Goal: Transaction & Acquisition: Purchase product/service

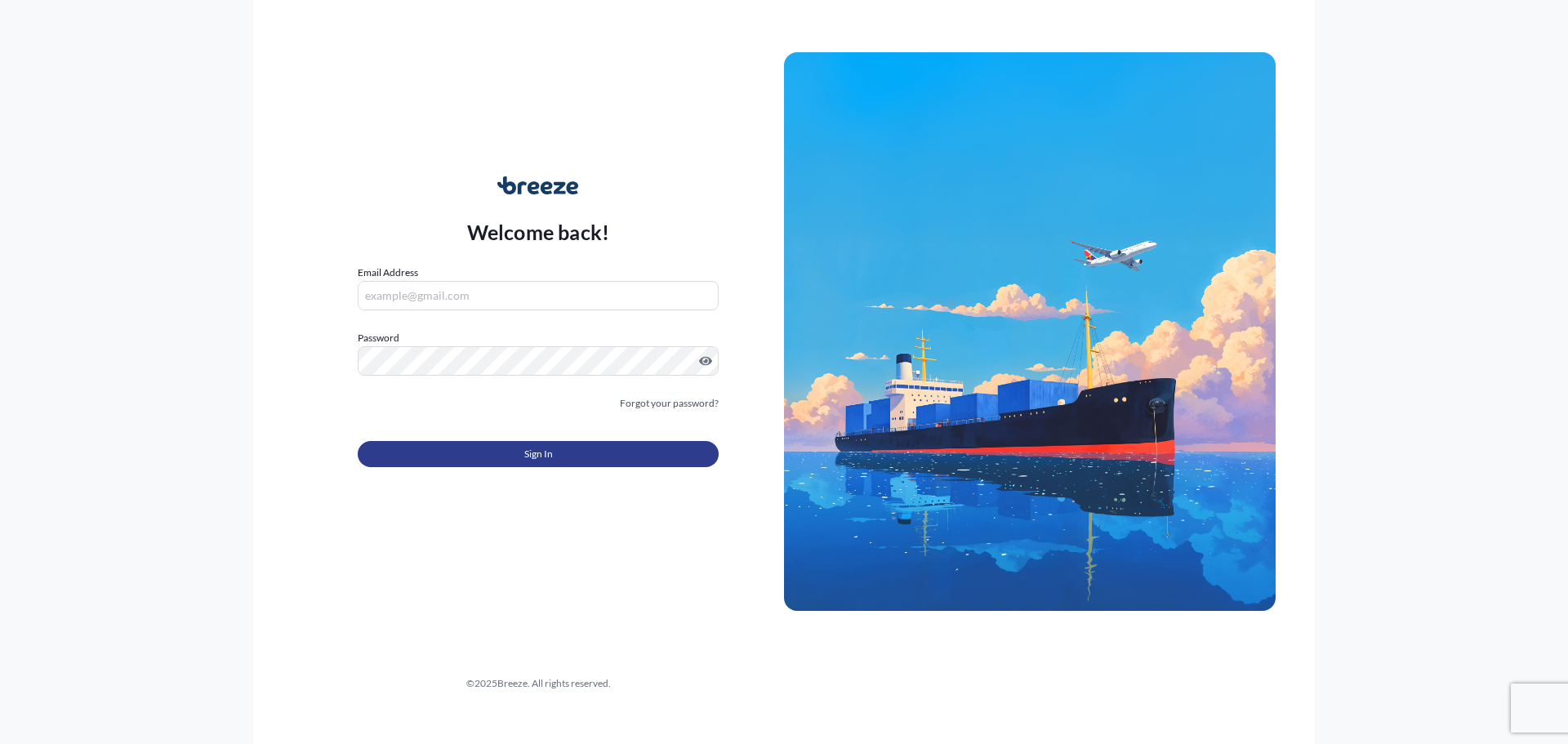
type input "[EMAIL_ADDRESS][DOMAIN_NAME]"
click at [498, 464] on button "Sign In" at bounding box center [538, 454] width 361 height 26
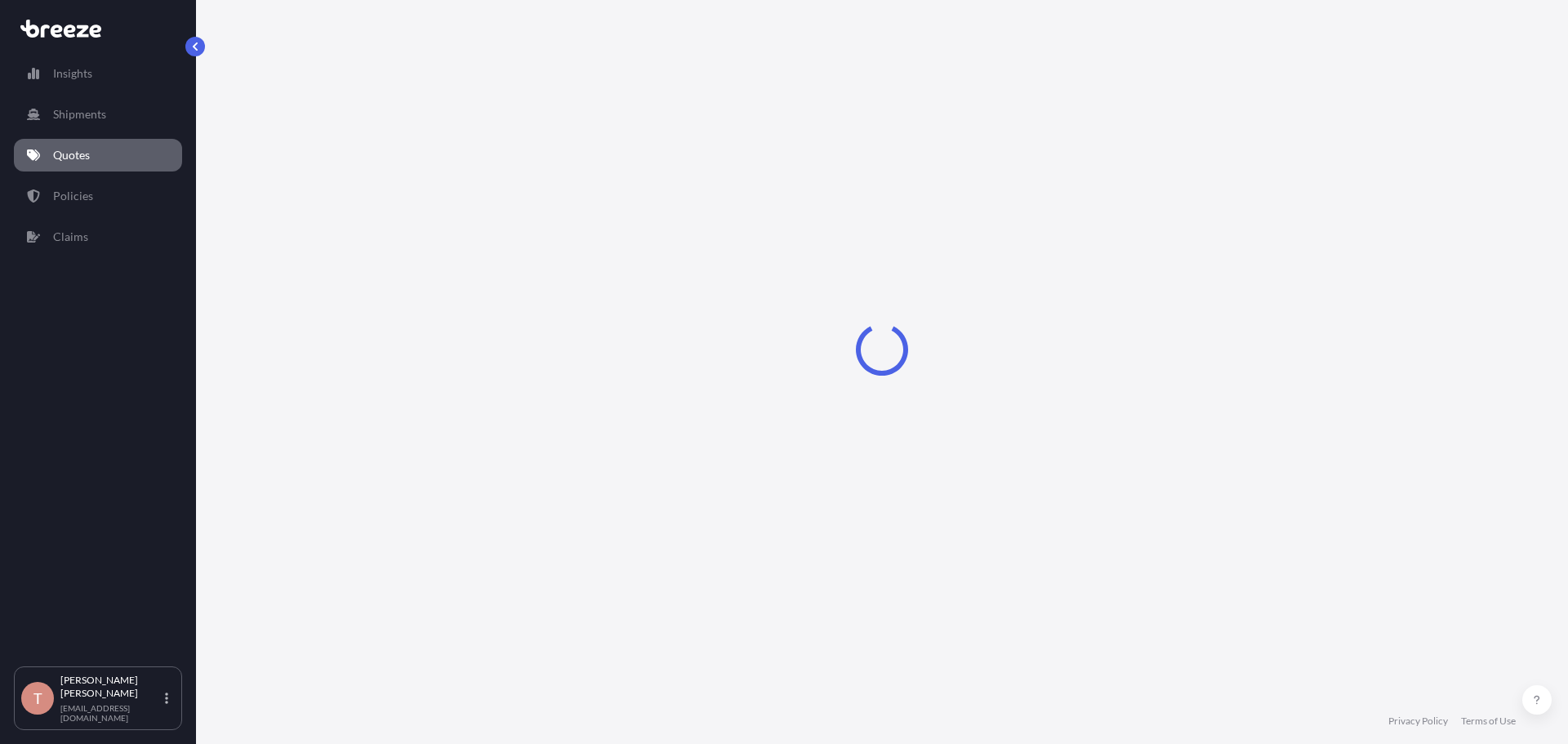
select select "Sea"
select select "1"
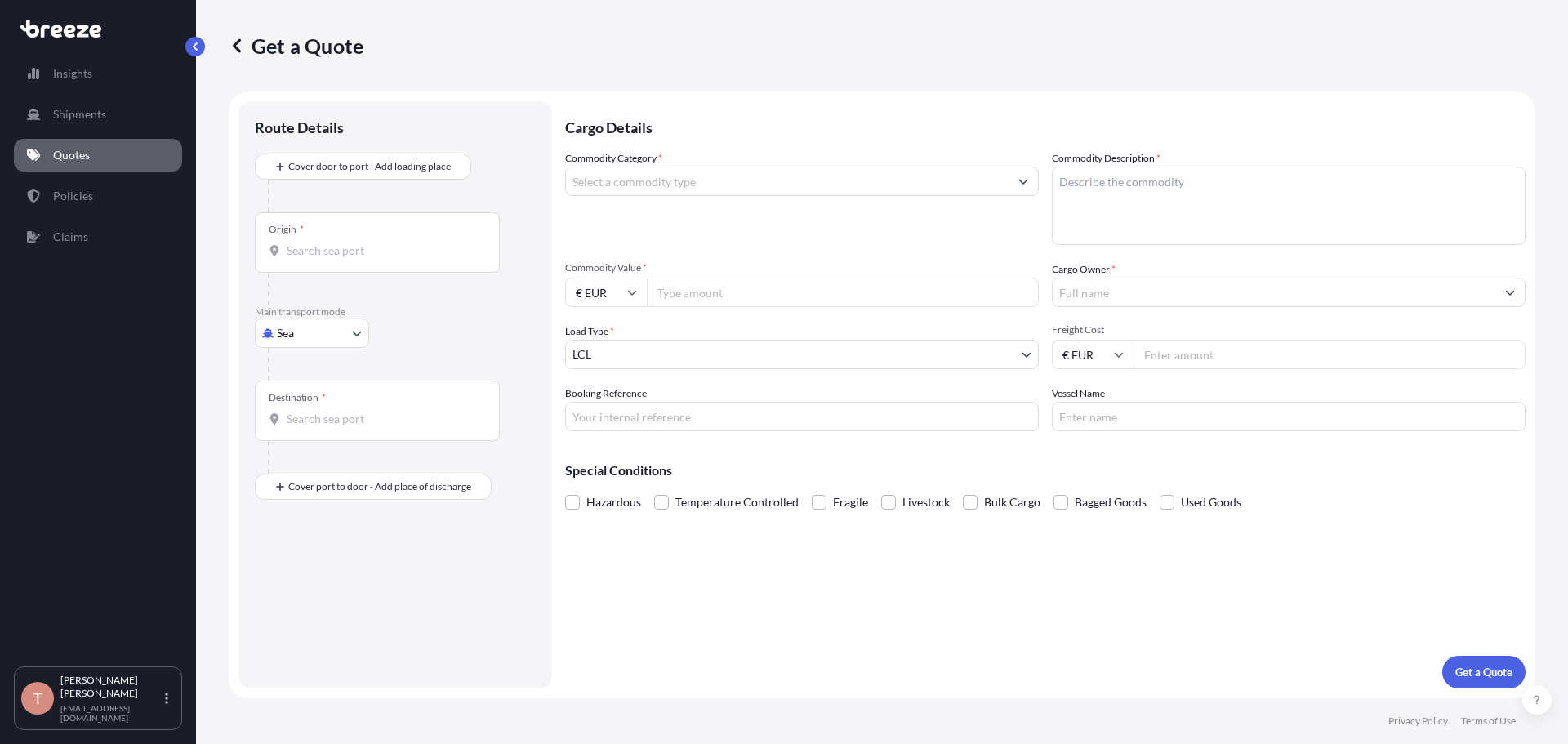
click at [356, 328] on body "Insights Shipments Quotes Policies Claims T [PERSON_NAME] [EMAIL_ADDRESS][DOMAI…" at bounding box center [784, 372] width 1568 height 744
click at [306, 435] on span "Road" at bounding box center [298, 434] width 26 height 16
select select "Road"
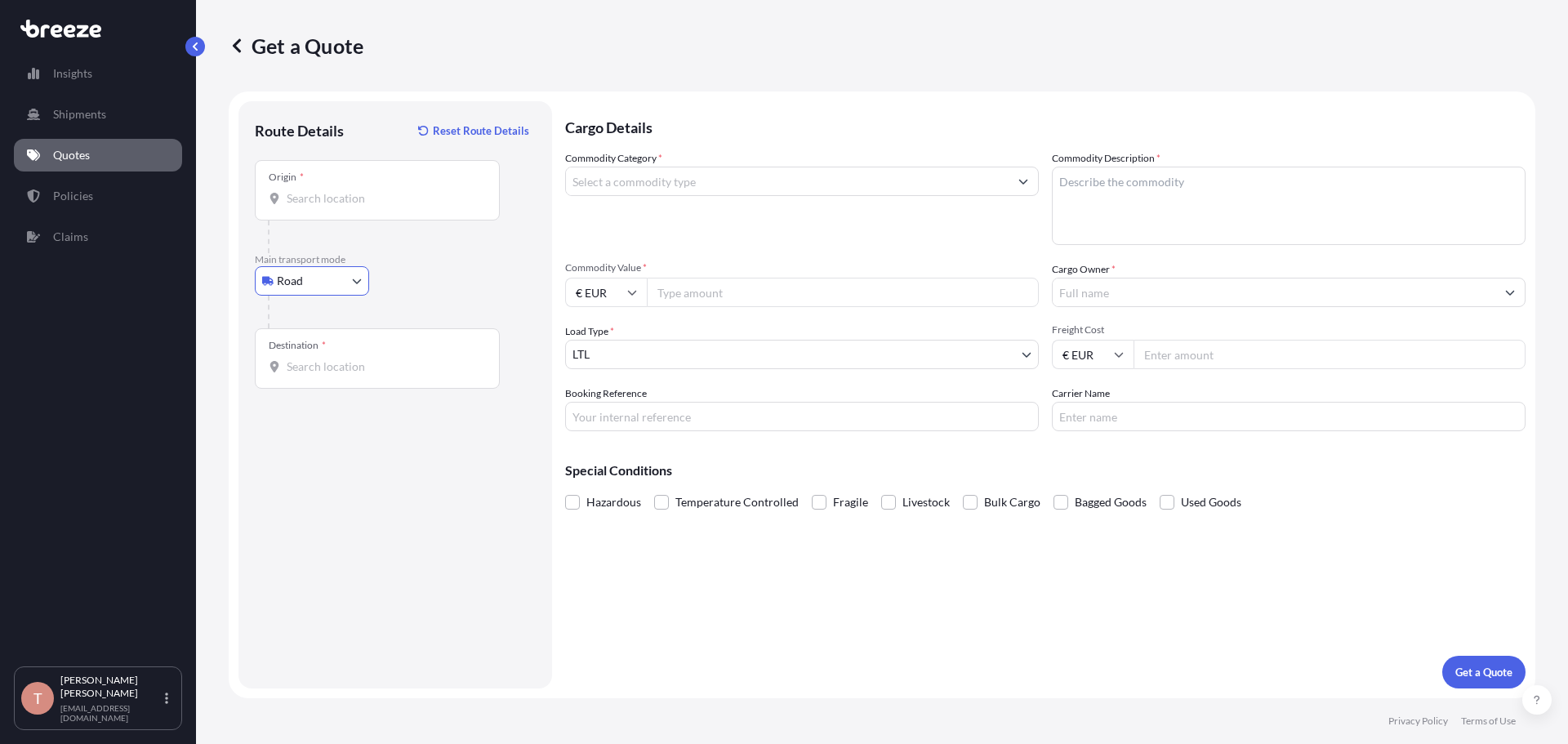
click at [380, 367] on input "Destination *" at bounding box center [383, 367] width 193 height 16
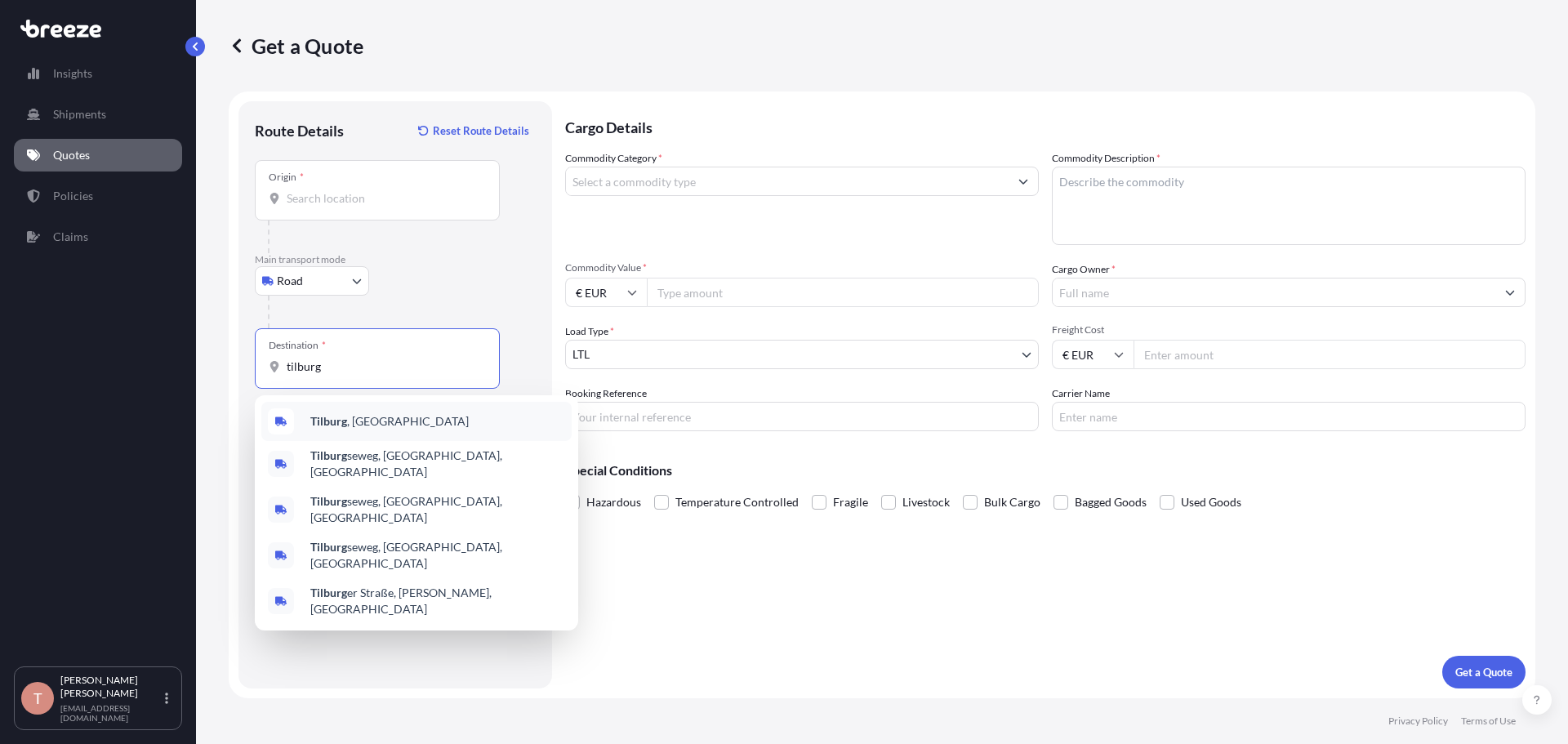
click at [366, 422] on span "[GEOGRAPHIC_DATA] , [GEOGRAPHIC_DATA]" at bounding box center [389, 422] width 158 height 16
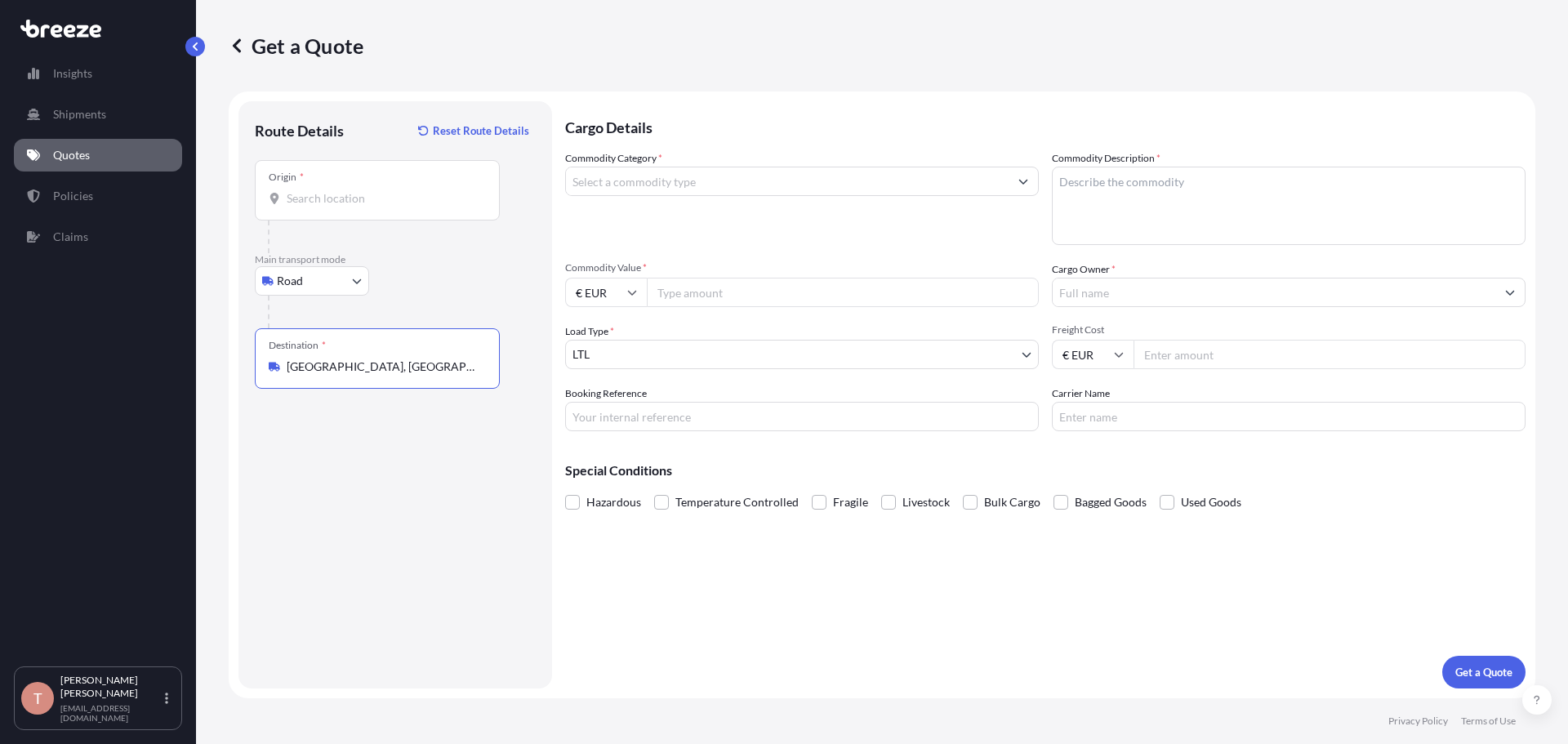
type input "[GEOGRAPHIC_DATA], [GEOGRAPHIC_DATA]"
click at [311, 196] on input "Origin *" at bounding box center [383, 199] width 193 height 16
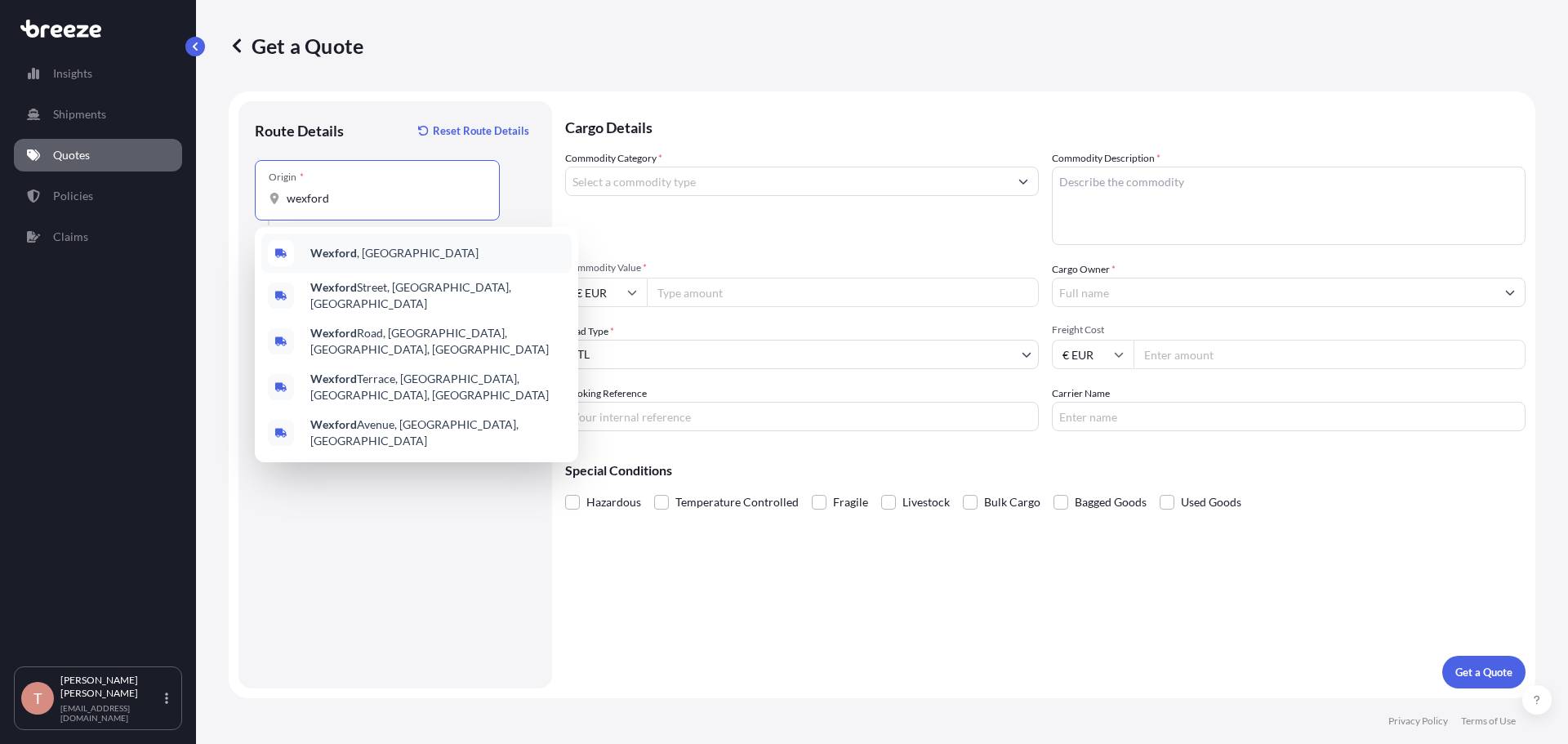
click at [356, 256] on span "[GEOGRAPHIC_DATA] , [GEOGRAPHIC_DATA]" at bounding box center [394, 253] width 168 height 16
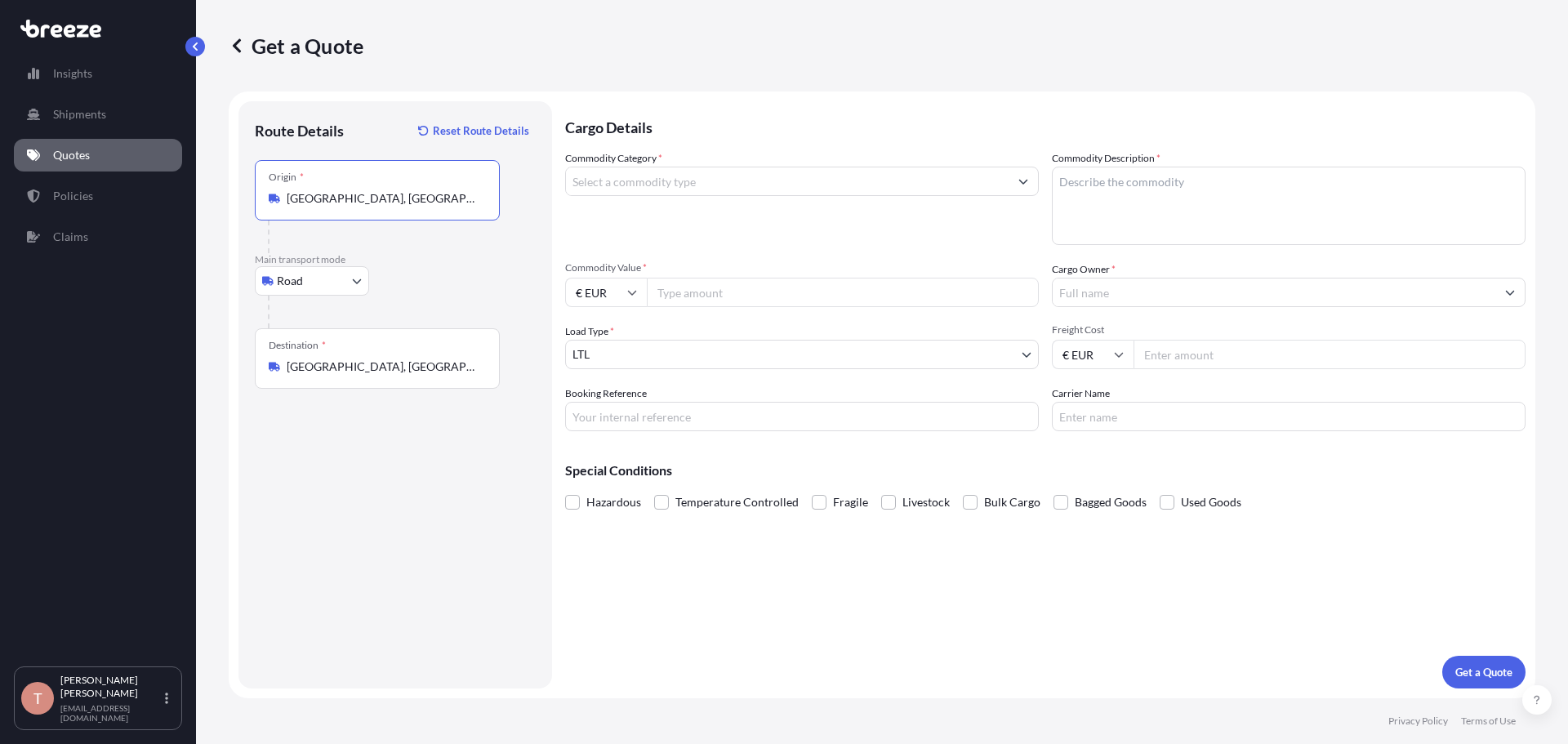
type input "[GEOGRAPHIC_DATA], [GEOGRAPHIC_DATA]"
click at [716, 187] on input "Commodity Category *" at bounding box center [787, 181] width 442 height 29
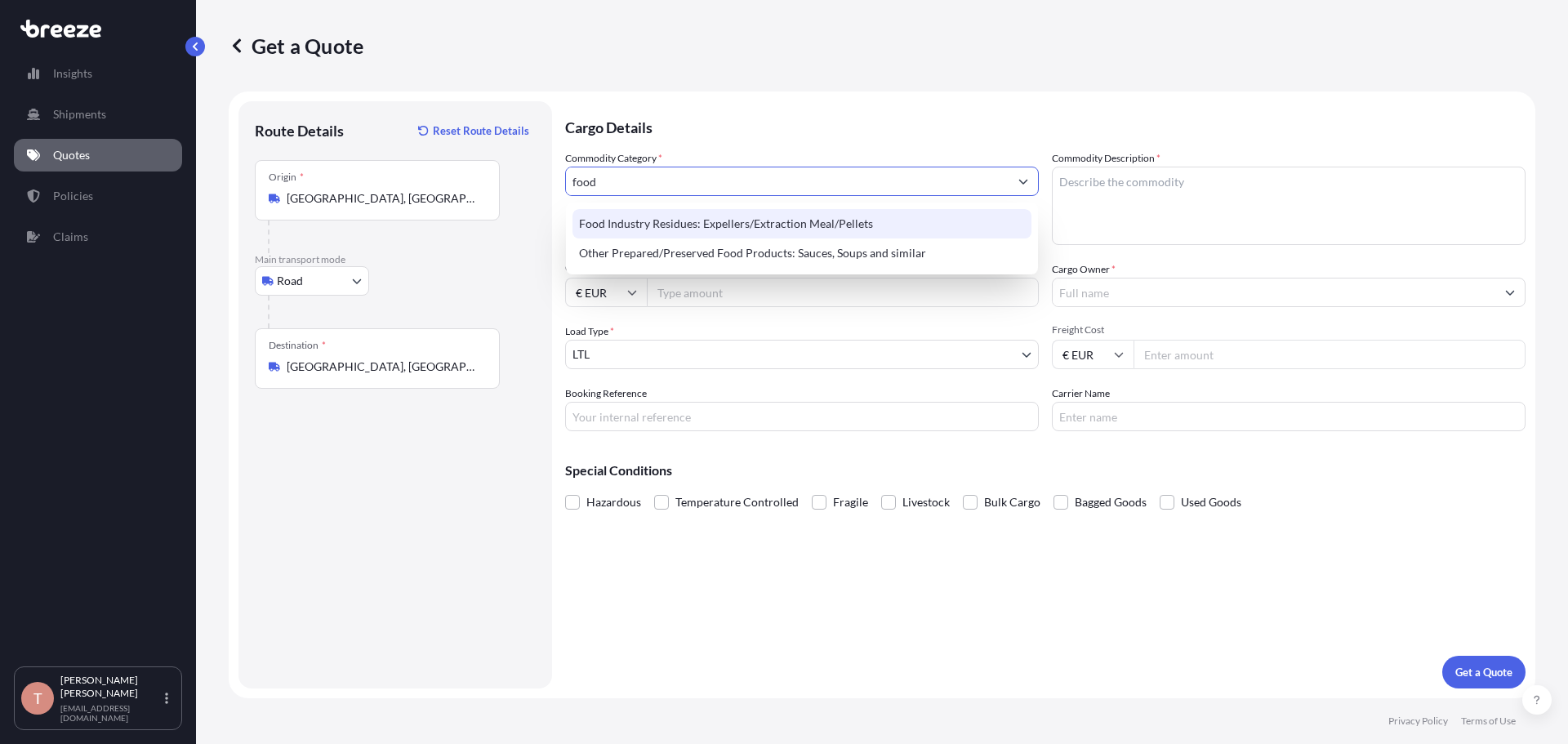
click at [687, 219] on div "Food Industry Residues: Expellers/Extraction Meal/Pellets" at bounding box center [802, 224] width 459 height 29
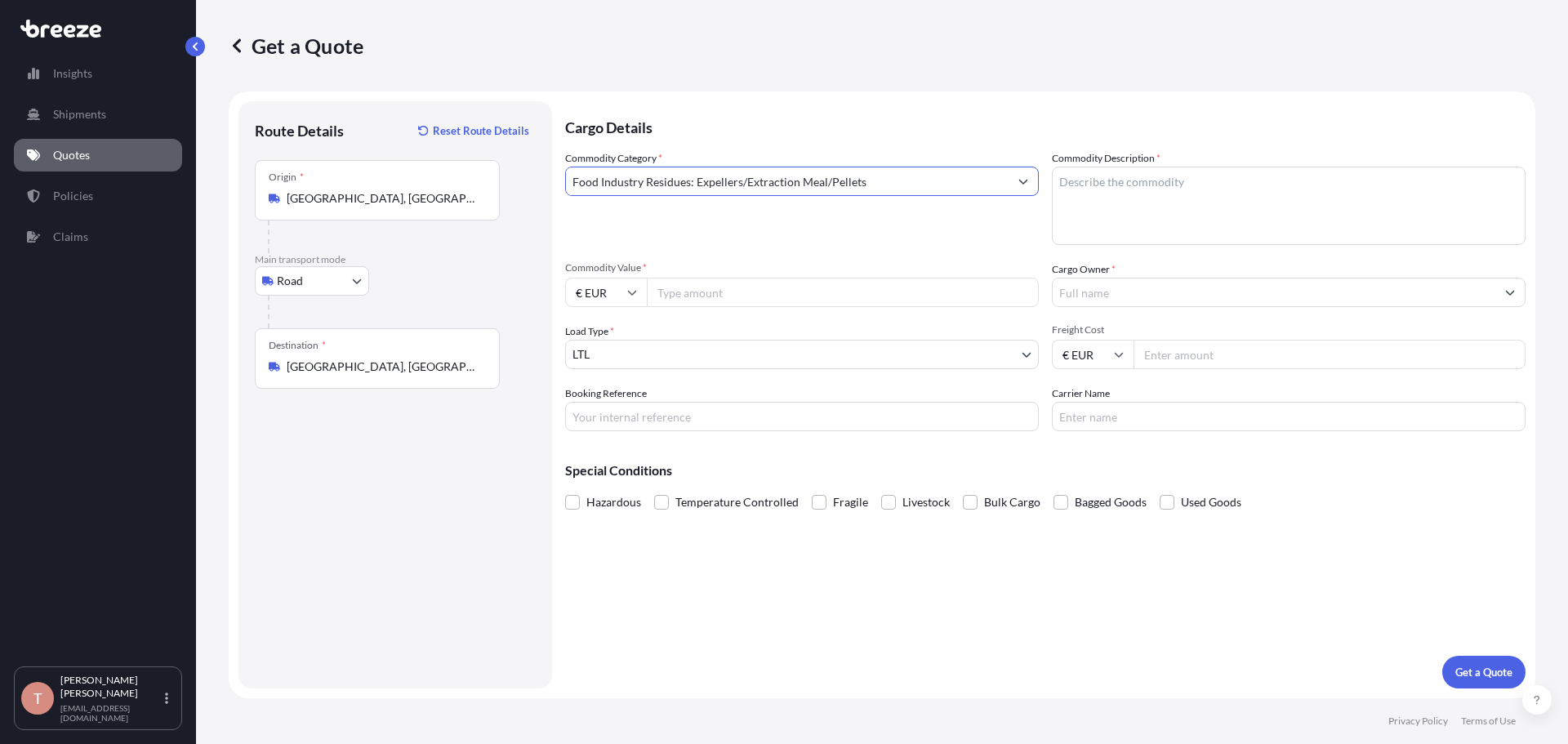
type input "Food Industry Residues: Expellers/Extraction Meal/Pellets"
click at [1259, 185] on textarea "Commodity Description *" at bounding box center [1289, 206] width 473 height 78
type textarea "whey protein"
click at [687, 293] on input "Commodity Value *" at bounding box center [843, 292] width 392 height 29
type input "67584"
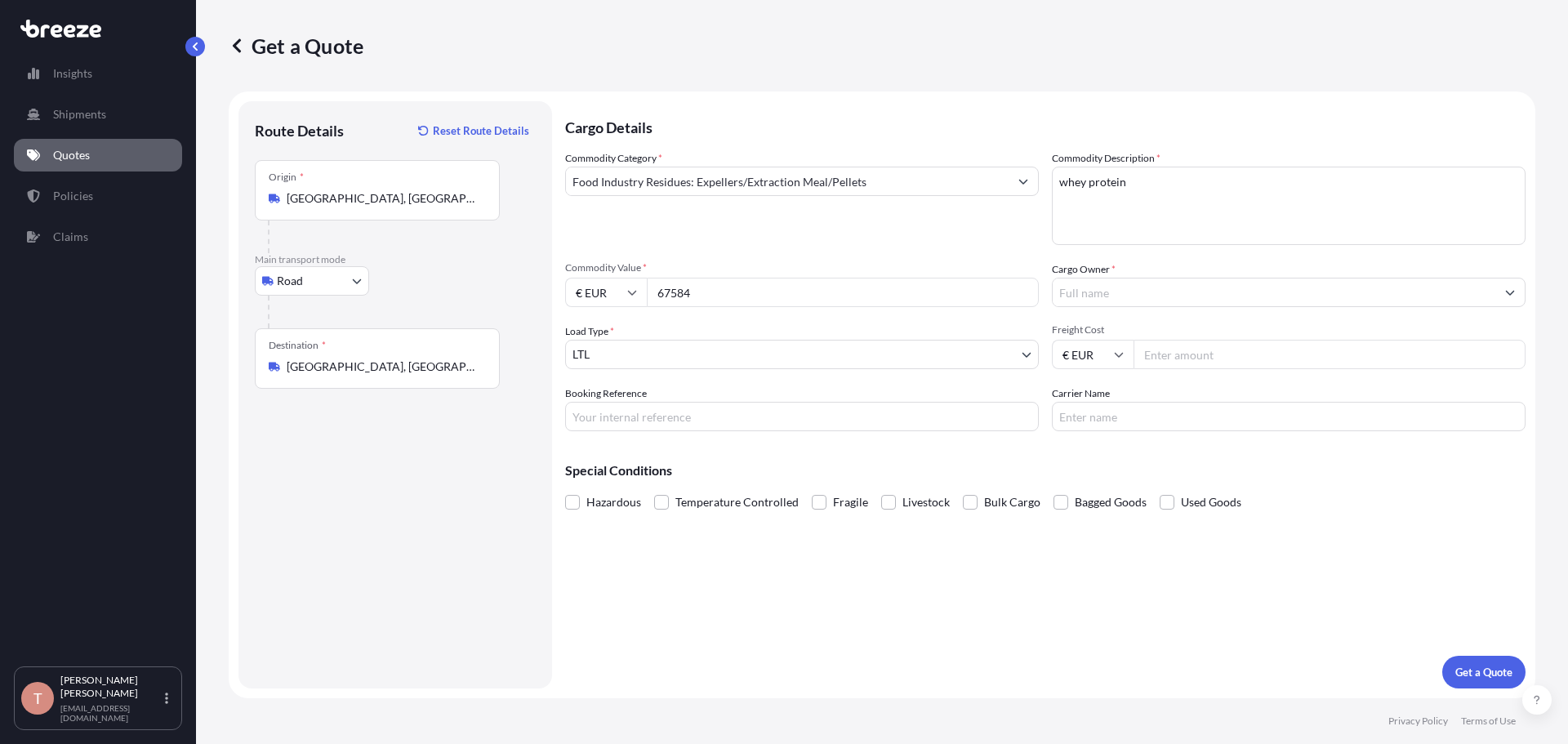
click at [1098, 286] on input "Cargo Owner *" at bounding box center [1273, 292] width 442 height 29
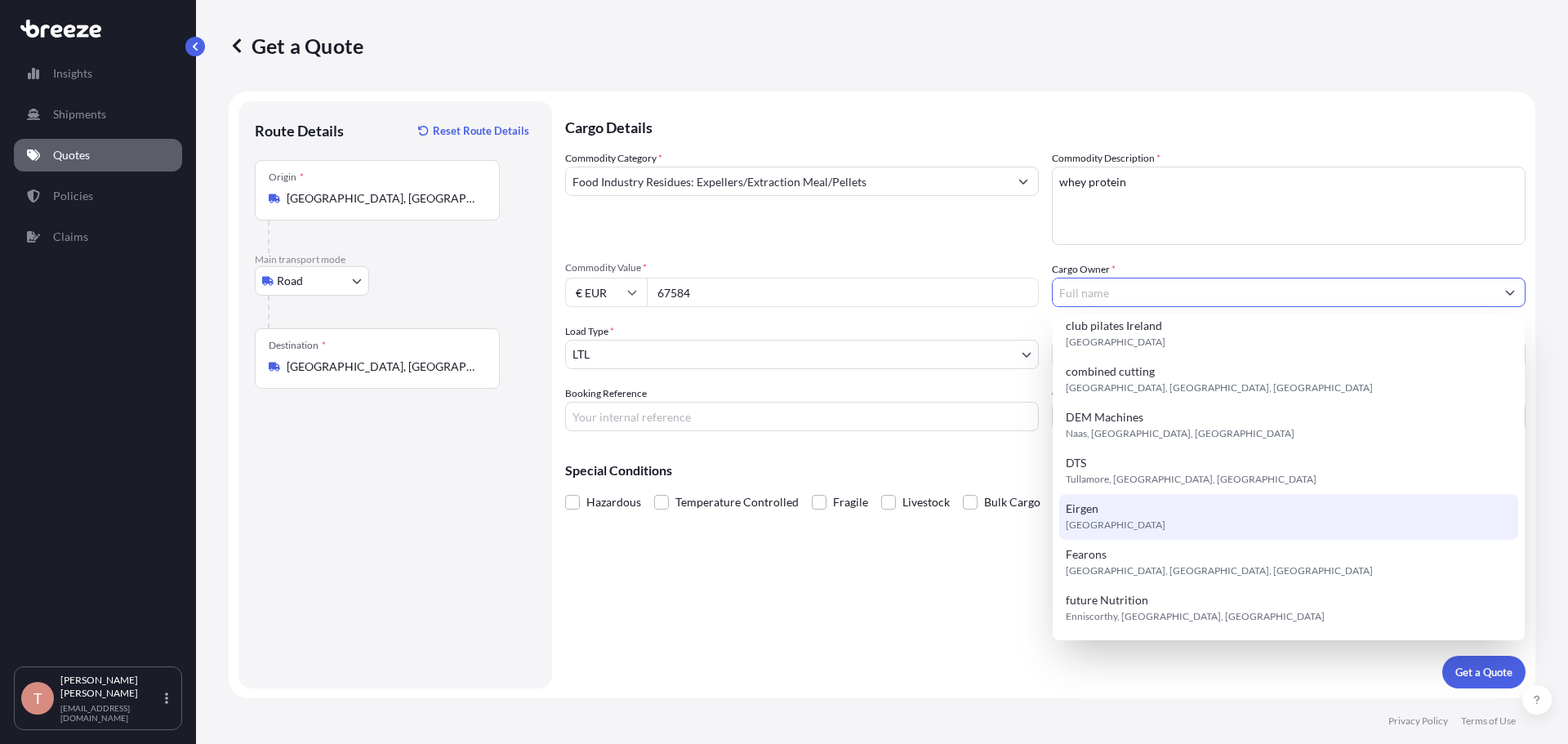
scroll to position [163, 0]
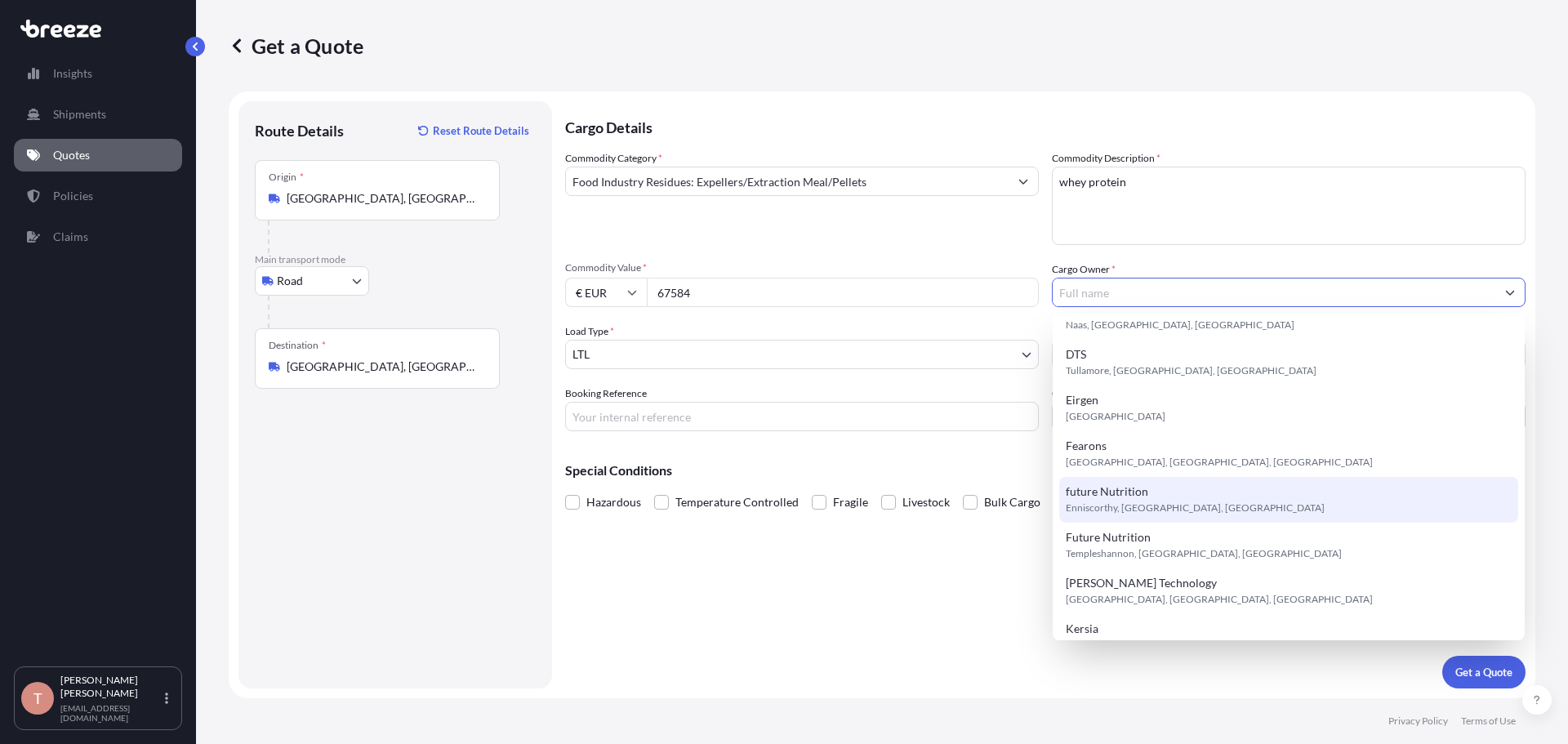
click at [1124, 499] on span "future Nutrition" at bounding box center [1107, 492] width 83 height 16
type input "future Nutrition"
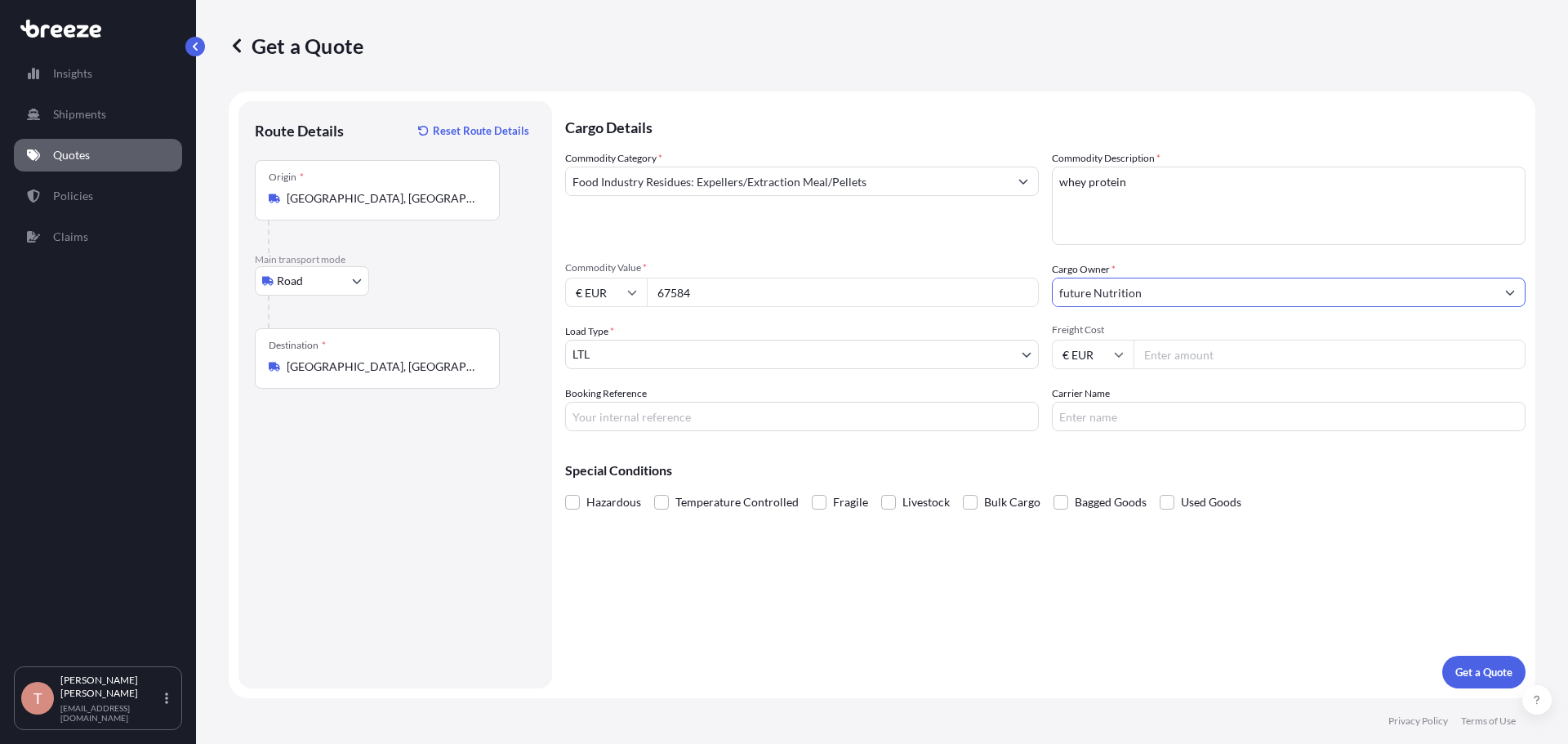
click at [1209, 353] on input "Freight Cost" at bounding box center [1329, 354] width 392 height 29
type input "952"
click at [639, 413] on input "Booking Reference" at bounding box center [802, 416] width 473 height 29
click at [1204, 410] on input "Carrier Name" at bounding box center [1289, 416] width 473 height 29
drag, startPoint x: 1347, startPoint y: 472, endPoint x: 1355, endPoint y: 459, distance: 15.3
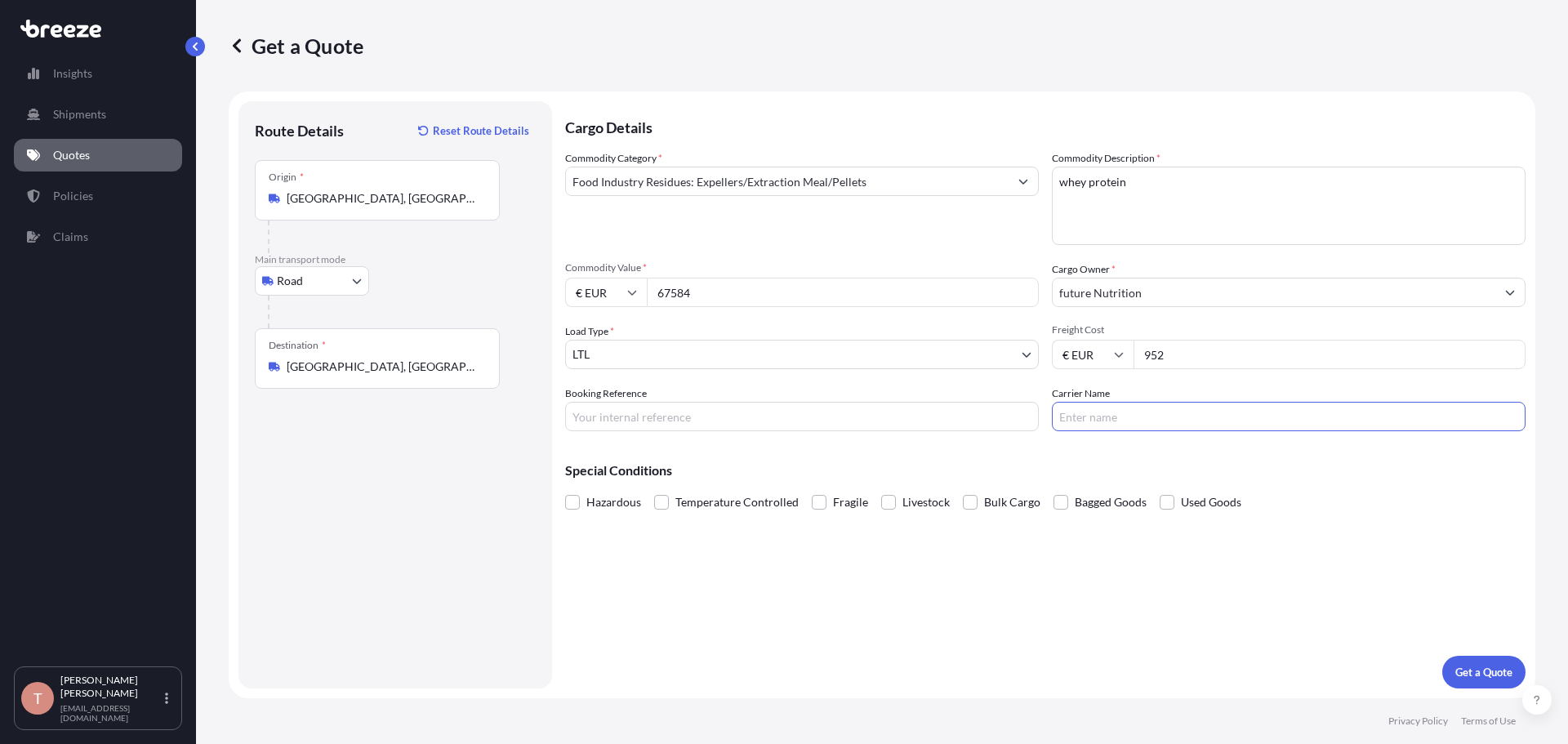
click at [1347, 471] on p "Special Conditions" at bounding box center [1045, 471] width 960 height 13
click at [1488, 670] on p "Get a Quote" at bounding box center [1483, 672] width 57 height 16
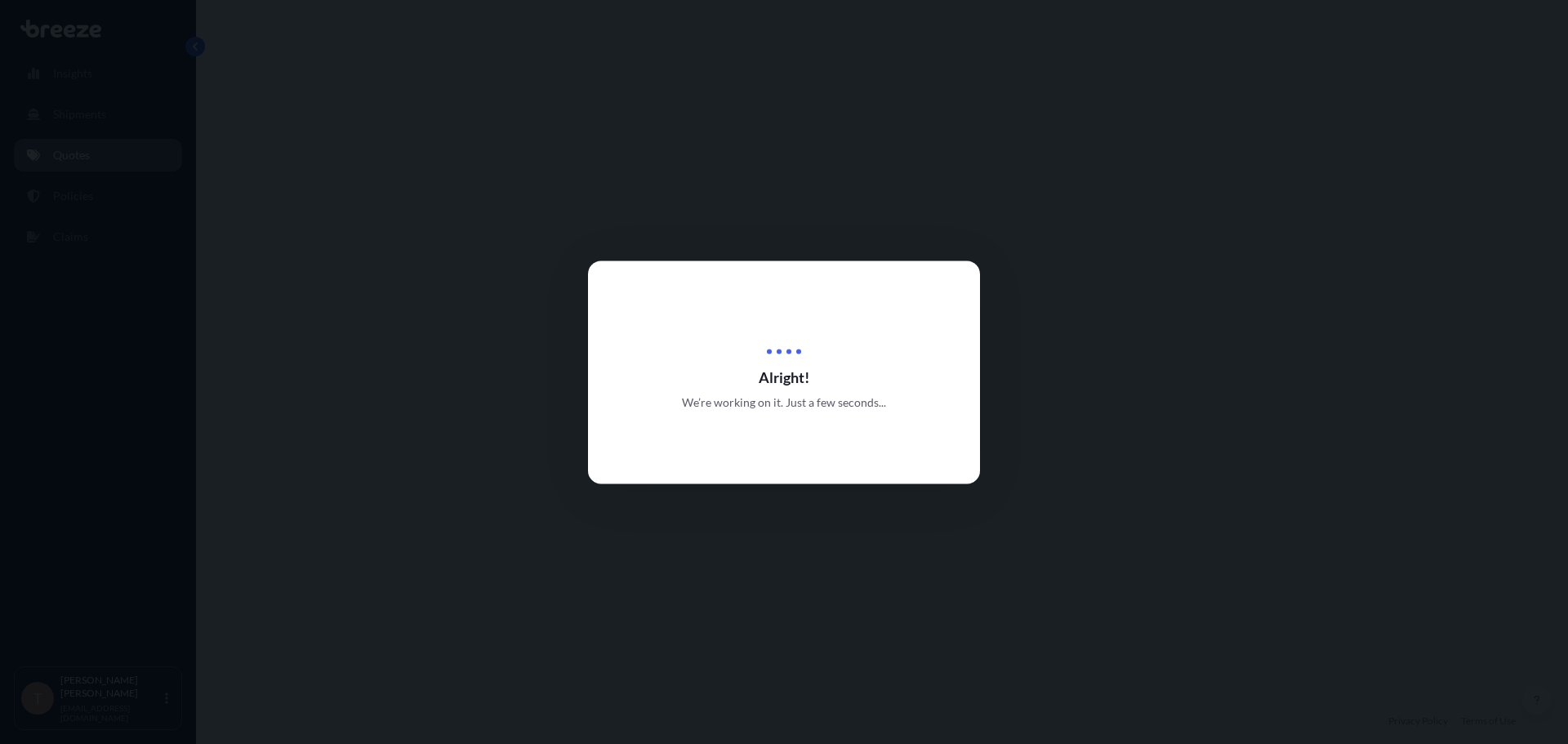
select select "Road"
select select "1"
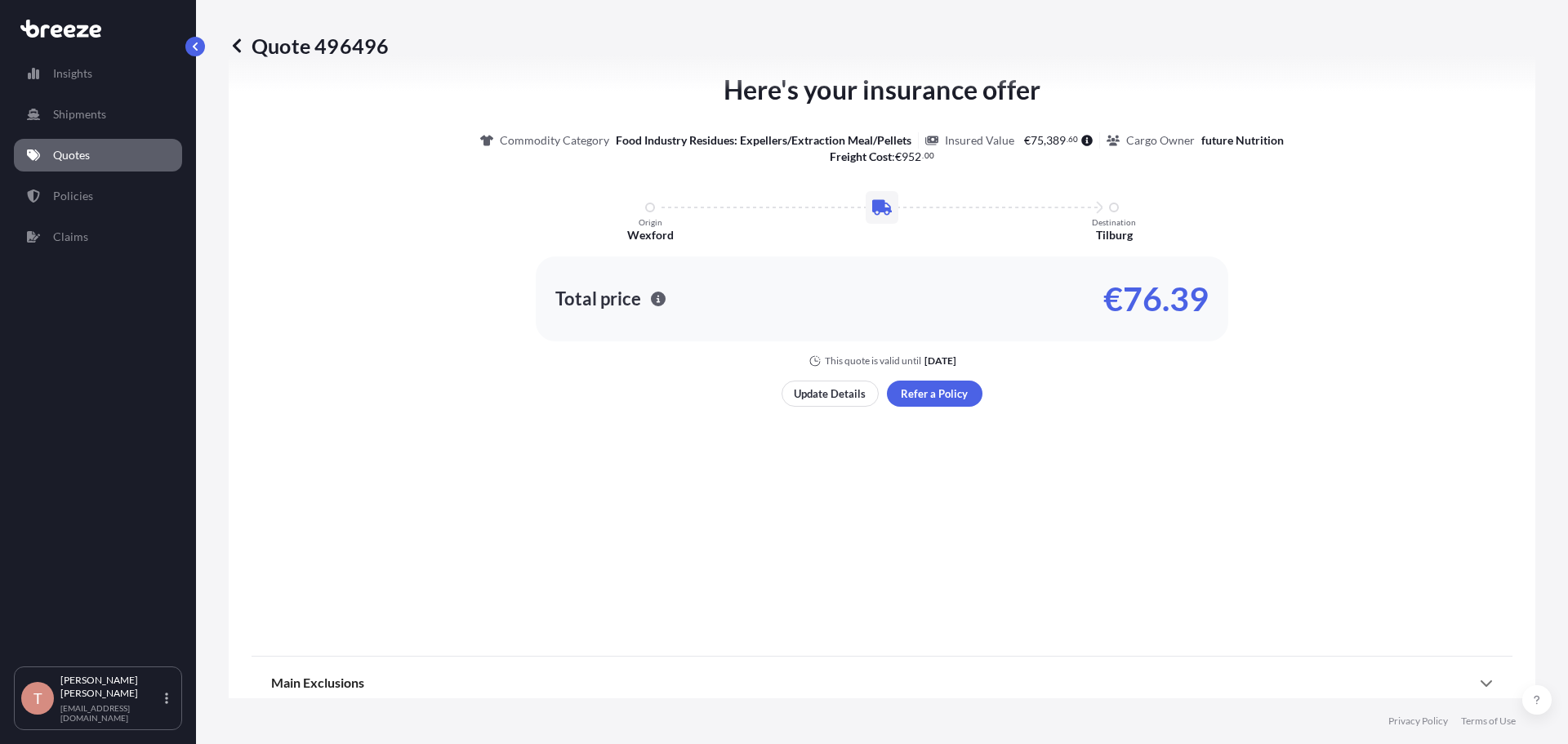
scroll to position [793, 0]
